Goal: Task Accomplishment & Management: Manage account settings

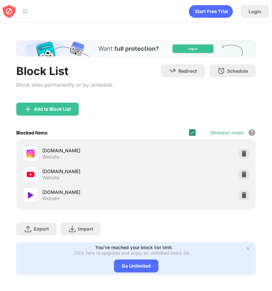
click at [193, 133] on img at bounding box center [191, 132] width 5 height 5
click at [195, 129] on div at bounding box center [192, 132] width 6 height 6
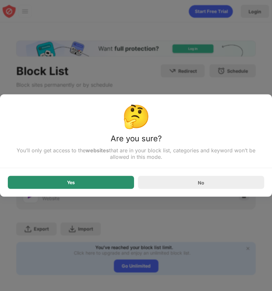
click at [105, 181] on div "Yes" at bounding box center [71, 182] width 126 height 13
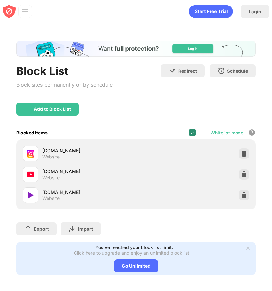
click at [194, 132] on img at bounding box center [191, 132] width 5 height 5
